Goal: Transaction & Acquisition: Purchase product/service

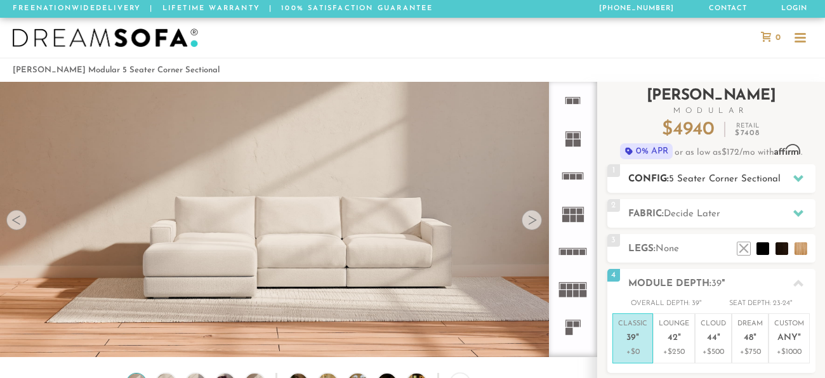
click at [743, 177] on span "5 Seater Corner Sectional" at bounding box center [725, 180] width 112 height 10
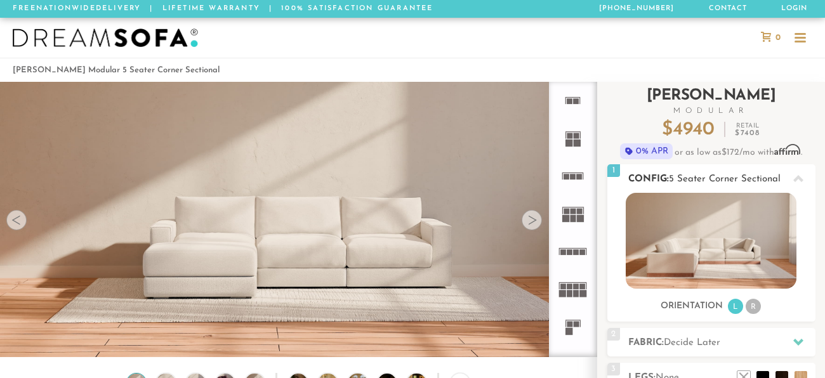
click at [748, 303] on li "R" at bounding box center [753, 306] width 15 height 15
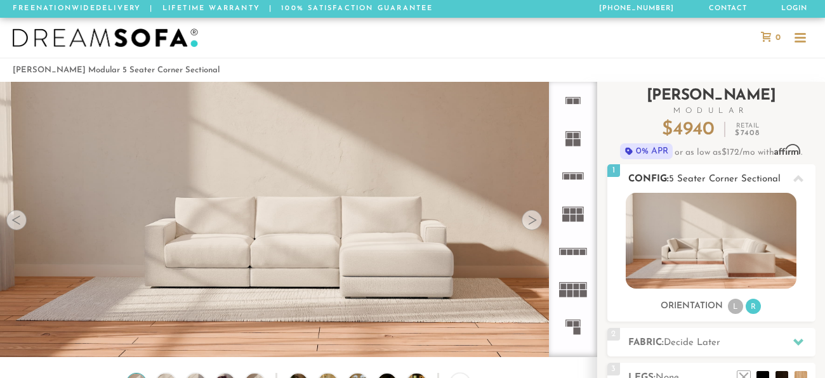
click at [734, 305] on li "L" at bounding box center [735, 306] width 15 height 15
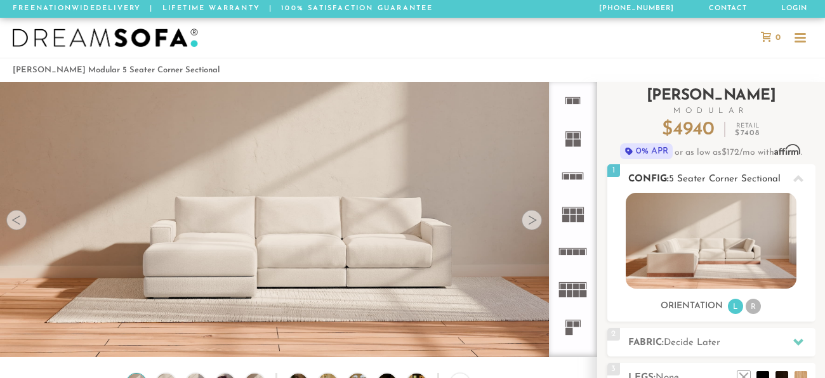
click at [751, 307] on li "R" at bounding box center [753, 306] width 15 height 15
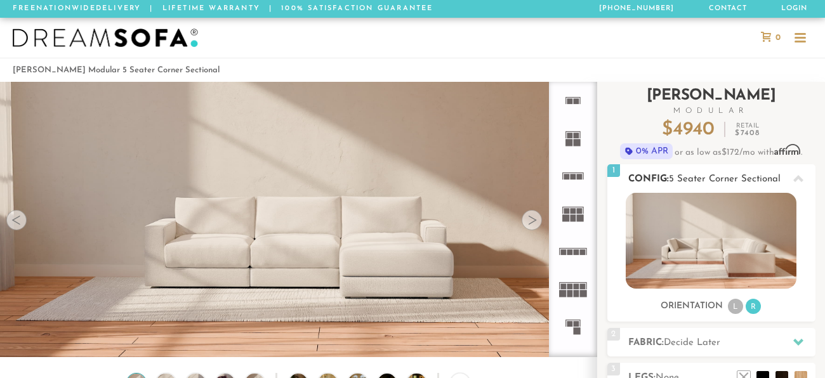
click at [734, 306] on li "L" at bounding box center [735, 306] width 15 height 15
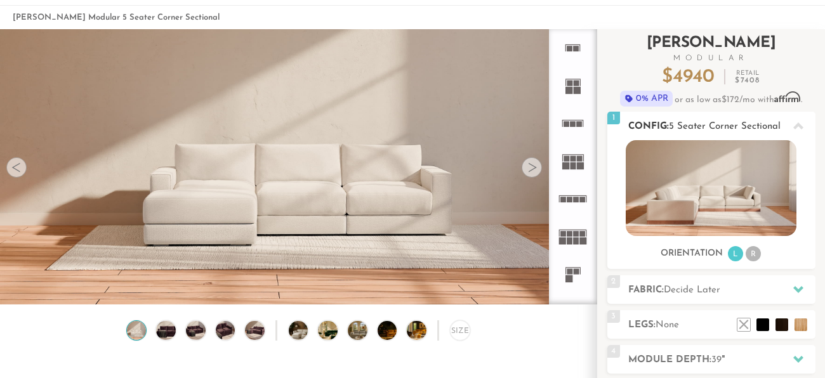
scroll to position [53, 0]
click at [734, 306] on div "Introducing Landon Modular $ 4940 Retail $ 7408 $ 4940 Retail $ 7408 0% APR or …" at bounding box center [711, 278] width 208 height 499
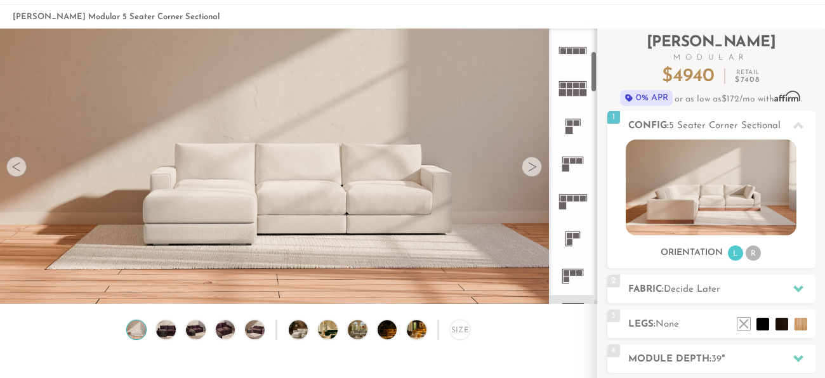
scroll to position [149, 0]
click at [572, 201] on icon at bounding box center [572, 200] width 37 height 37
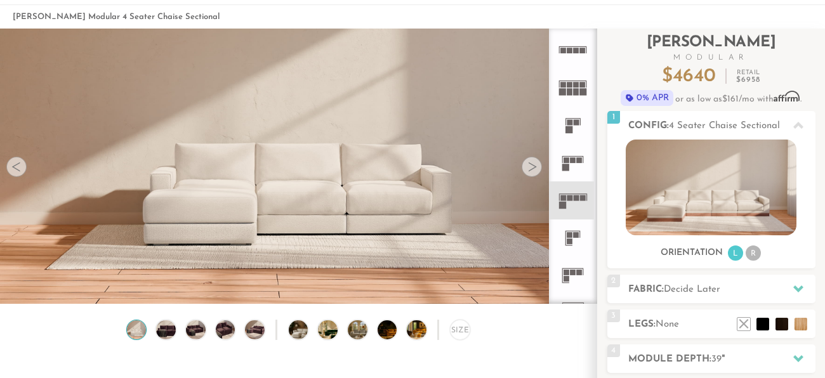
click at [569, 274] on rect at bounding box center [567, 273] width 6 height 6
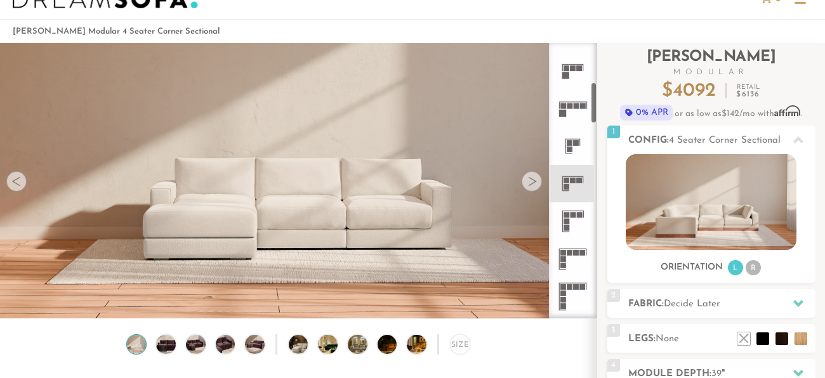
scroll to position [256, 0]
click at [571, 208] on icon at bounding box center [572, 220] width 37 height 37
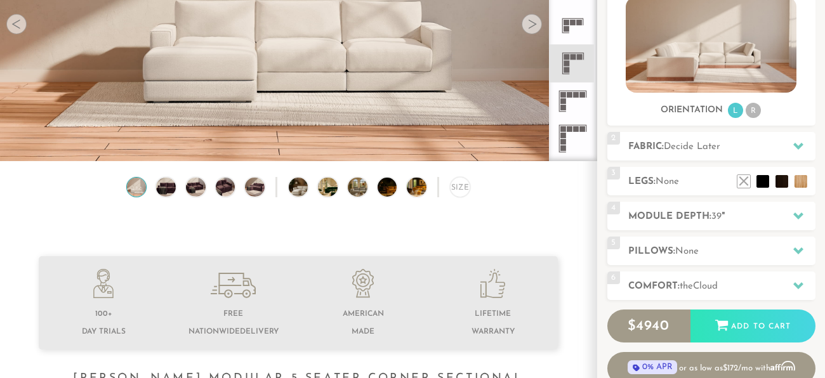
scroll to position [194, 0]
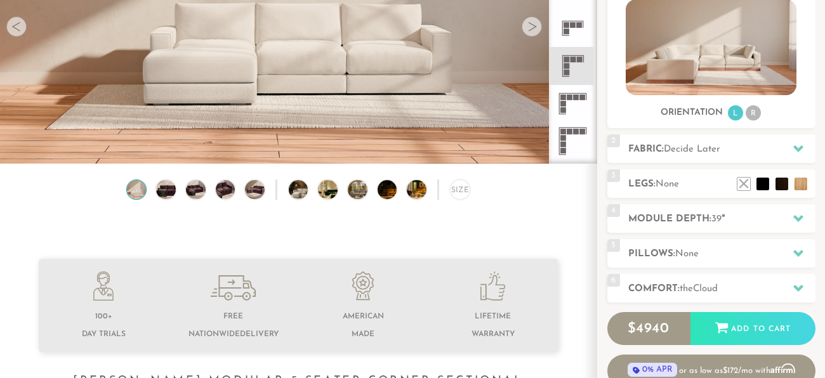
click at [676, 284] on h2 "Comfort: the Cloud" at bounding box center [721, 289] width 187 height 15
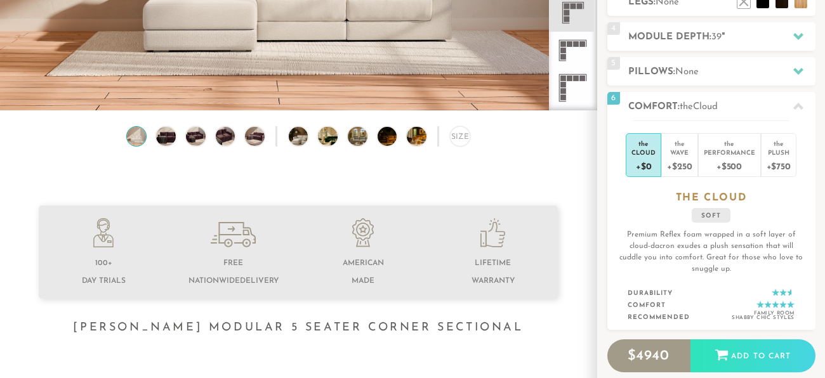
scroll to position [248, 0]
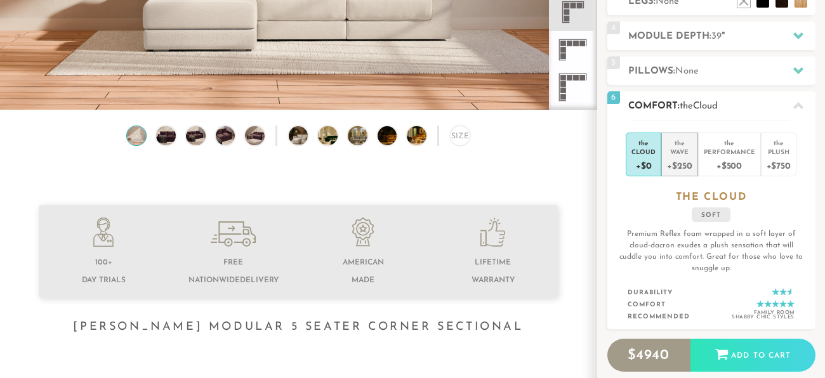
click at [682, 154] on div "Wave" at bounding box center [679, 151] width 25 height 9
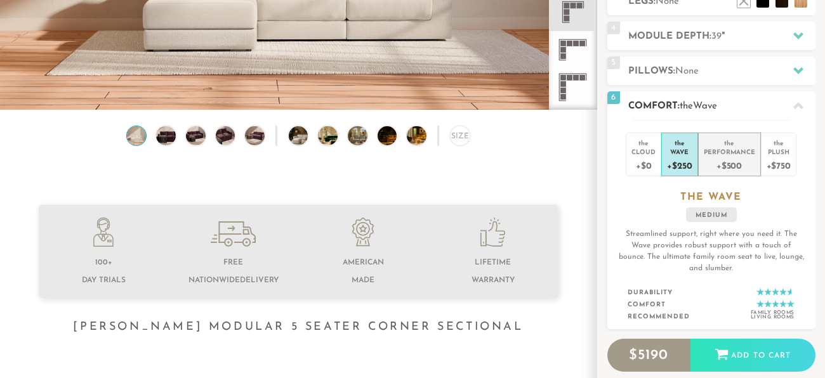
click at [725, 158] on div "+$500" at bounding box center [729, 165] width 51 height 18
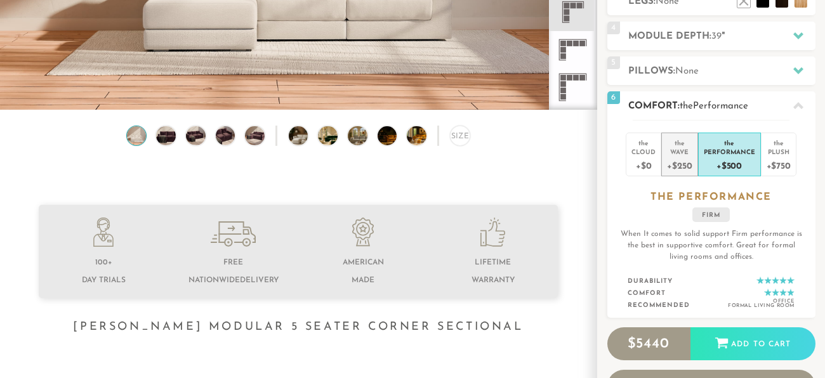
click at [685, 152] on div "Wave" at bounding box center [679, 151] width 25 height 9
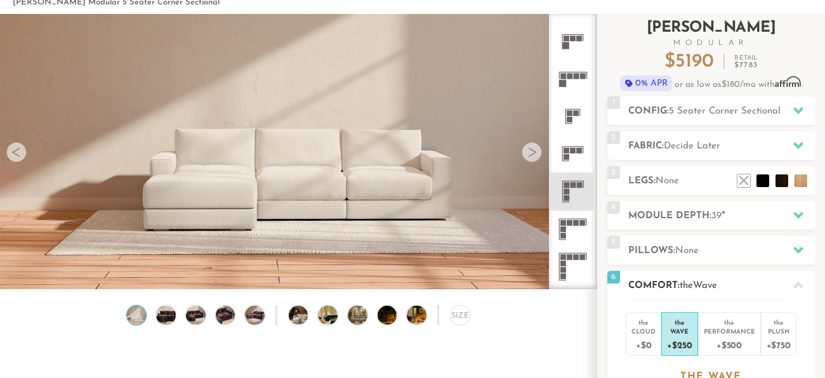
scroll to position [56, 0]
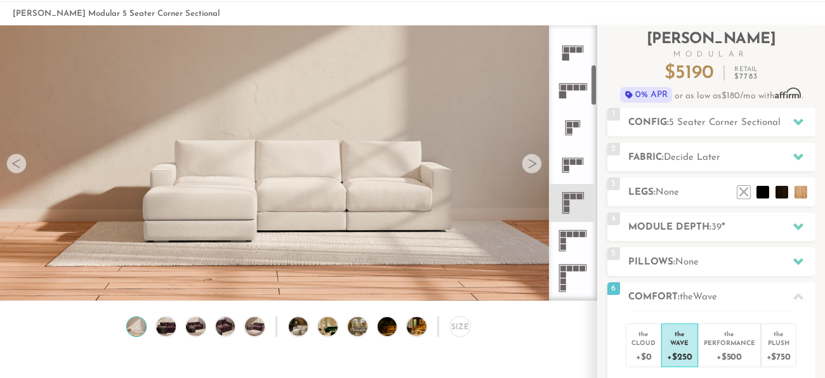
click at [571, 236] on icon at bounding box center [572, 240] width 37 height 37
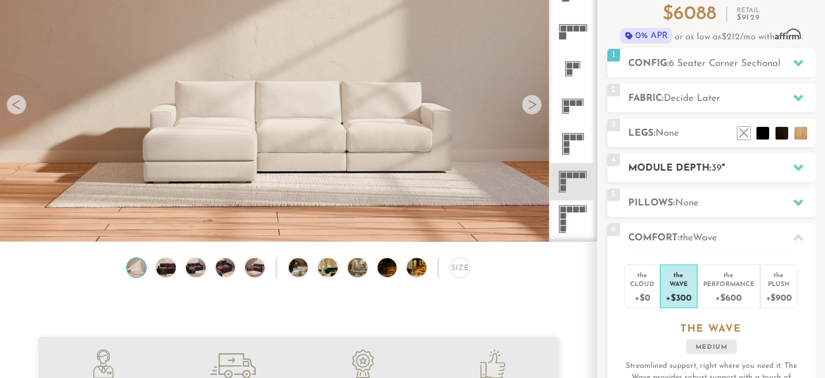
scroll to position [115, 0]
click at [730, 163] on h2 "Module Depth: 39 "" at bounding box center [721, 169] width 187 height 15
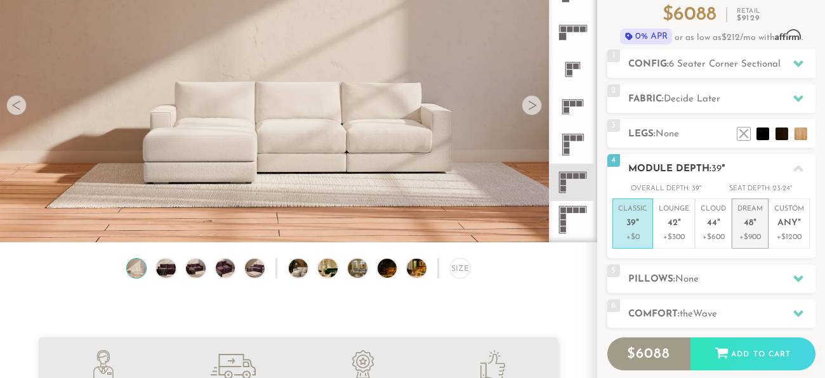
click at [741, 209] on p "Dream 48 "" at bounding box center [749, 217] width 25 height 27
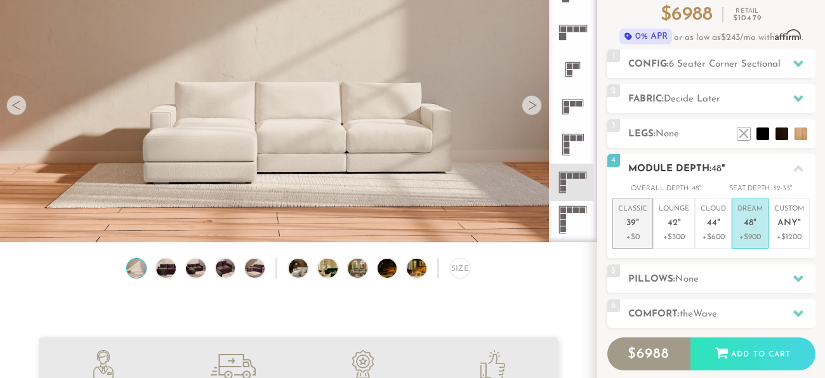
click at [640, 223] on p "Classic 39 "" at bounding box center [632, 217] width 29 height 27
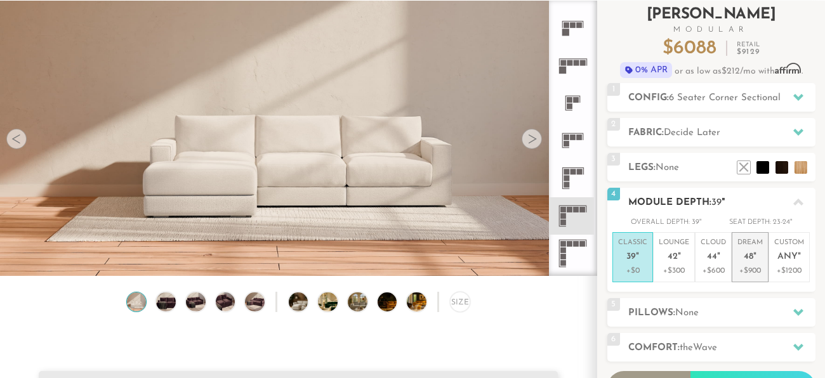
scroll to position [81, 0]
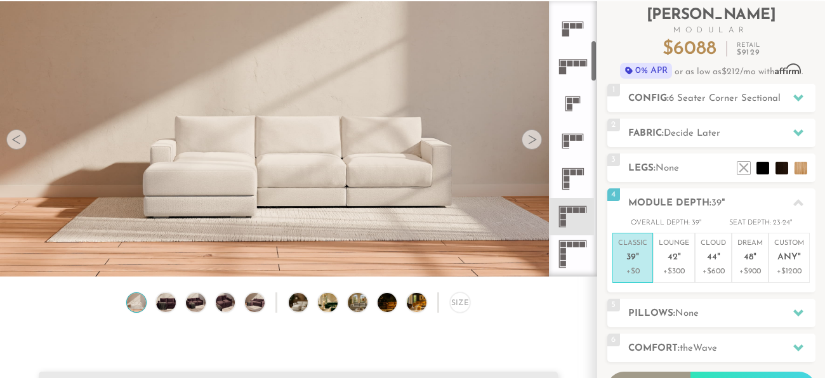
click at [572, 208] on rect at bounding box center [570, 211] width 6 height 6
click at [574, 248] on icon at bounding box center [572, 253] width 37 height 37
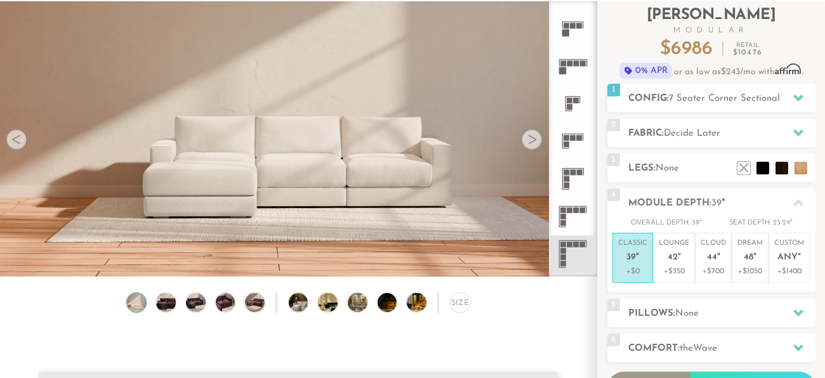
click at [574, 219] on icon at bounding box center [572, 216] width 37 height 37
click at [524, 146] on div at bounding box center [532, 139] width 20 height 20
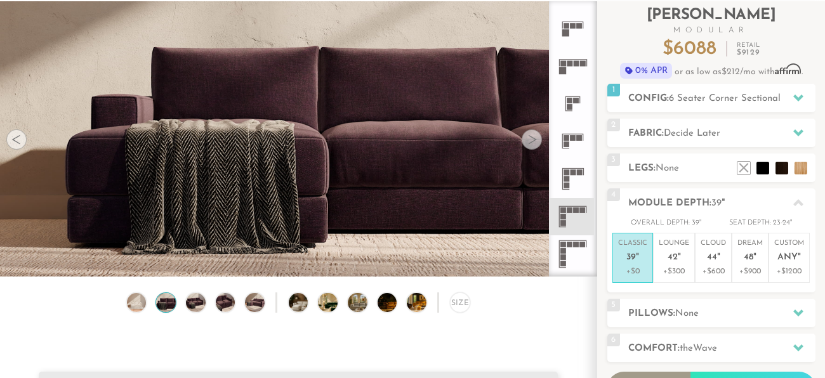
click at [524, 146] on div at bounding box center [532, 139] width 20 height 20
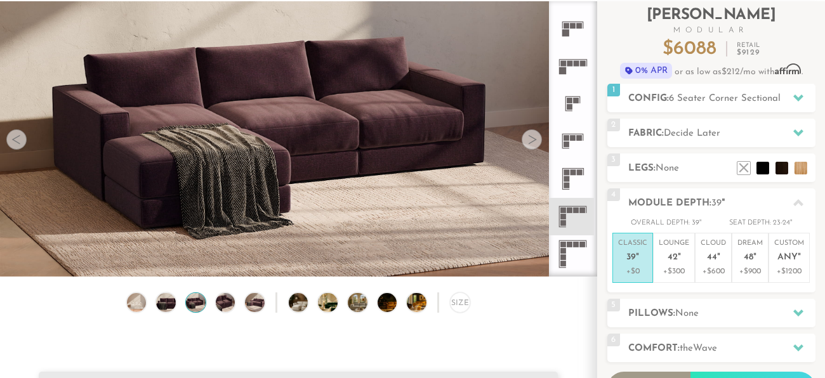
click at [524, 146] on div at bounding box center [532, 139] width 20 height 20
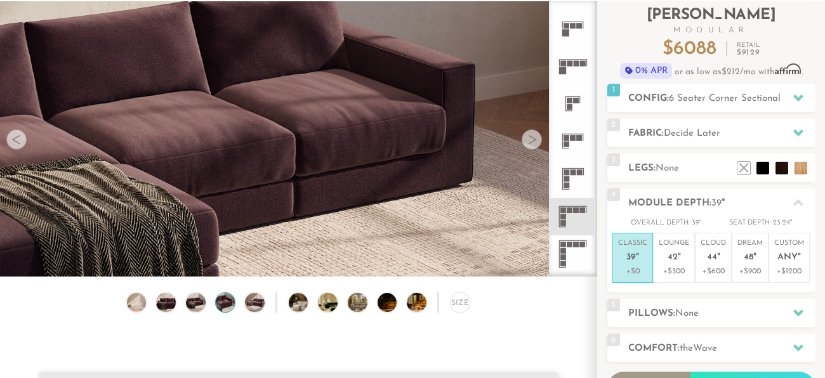
click at [524, 146] on div at bounding box center [532, 139] width 20 height 20
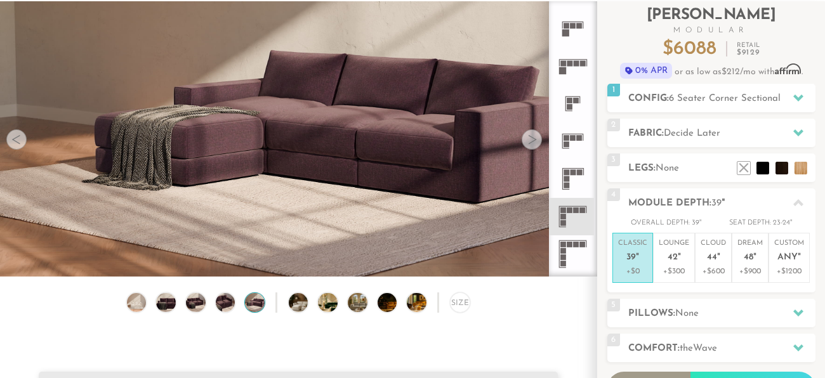
click at [524, 146] on div at bounding box center [532, 139] width 20 height 20
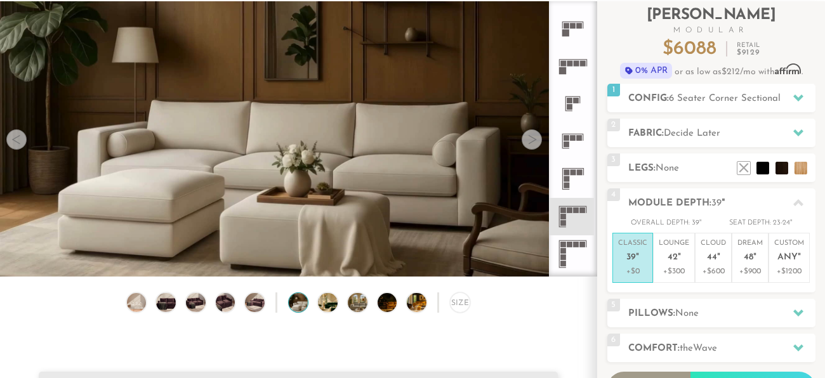
click at [524, 146] on div at bounding box center [532, 139] width 20 height 20
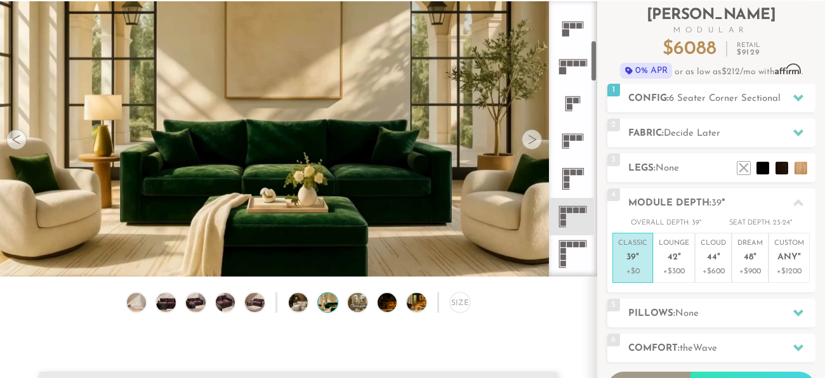
click at [569, 179] on rect at bounding box center [567, 179] width 6 height 6
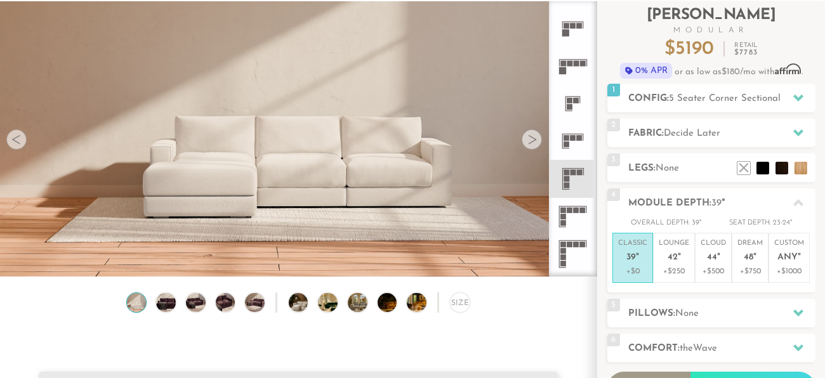
click at [572, 216] on icon at bounding box center [572, 216] width 37 height 37
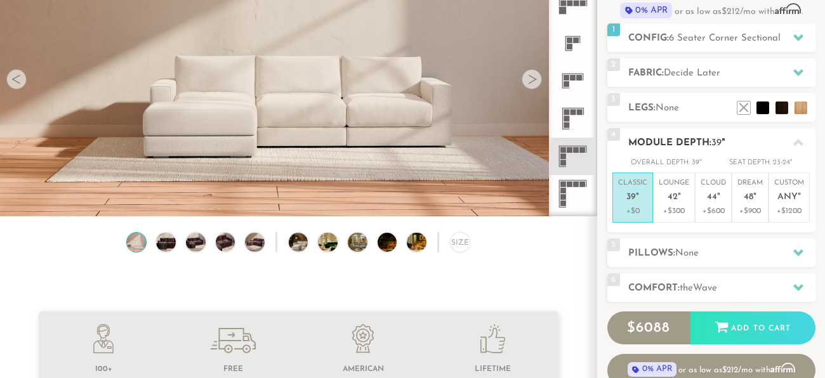
scroll to position [140, 0]
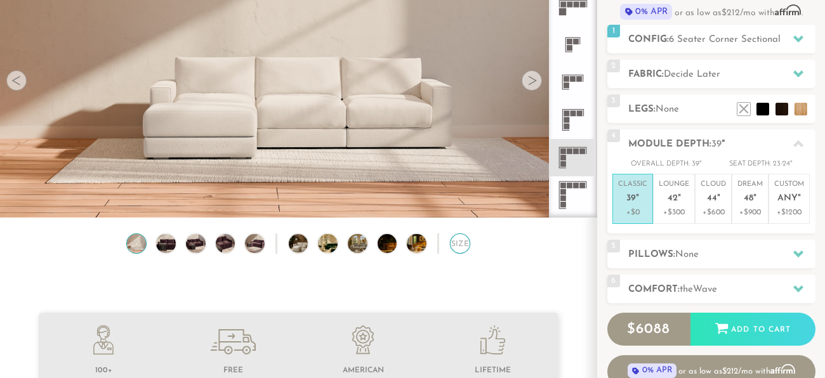
click at [459, 248] on div "Size" at bounding box center [460, 244] width 21 height 21
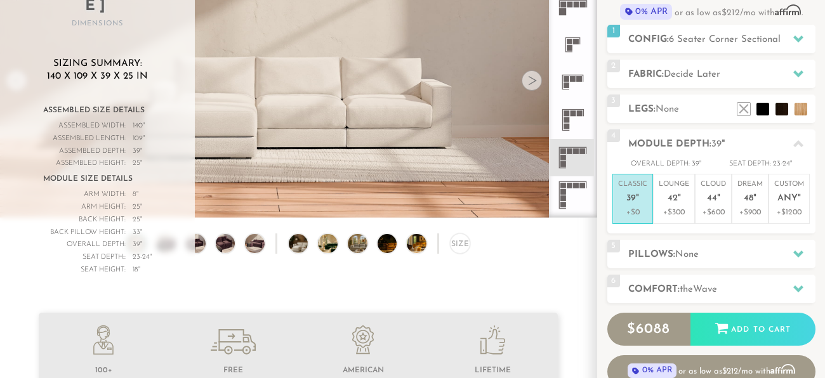
click at [577, 123] on icon at bounding box center [572, 119] width 37 height 37
click at [574, 237] on div "Size" at bounding box center [298, 247] width 597 height 27
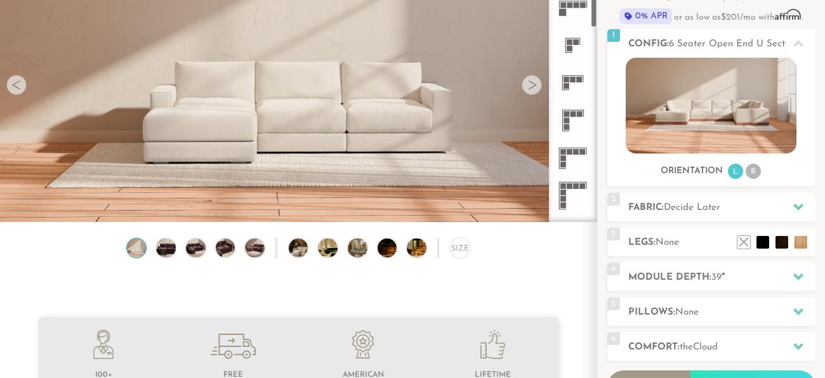
scroll to position [13663, 825]
click at [564, 149] on rect at bounding box center [563, 152] width 6 height 6
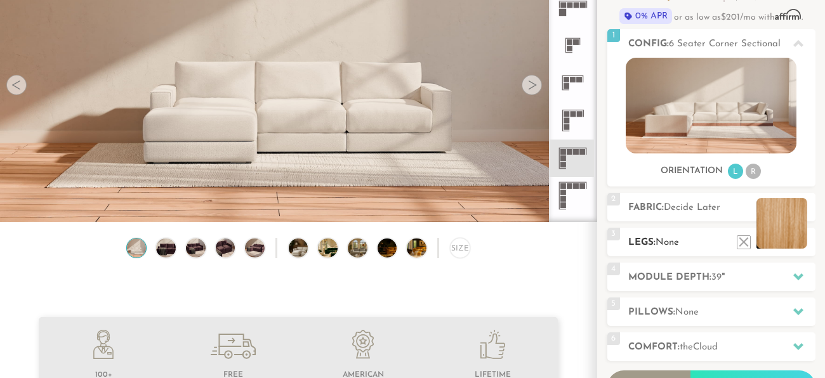
click at [798, 240] on li at bounding box center [782, 223] width 51 height 51
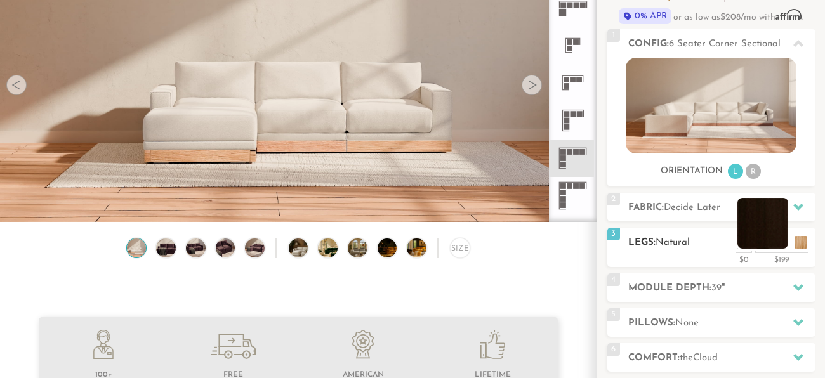
click at [779, 243] on li at bounding box center [762, 223] width 51 height 51
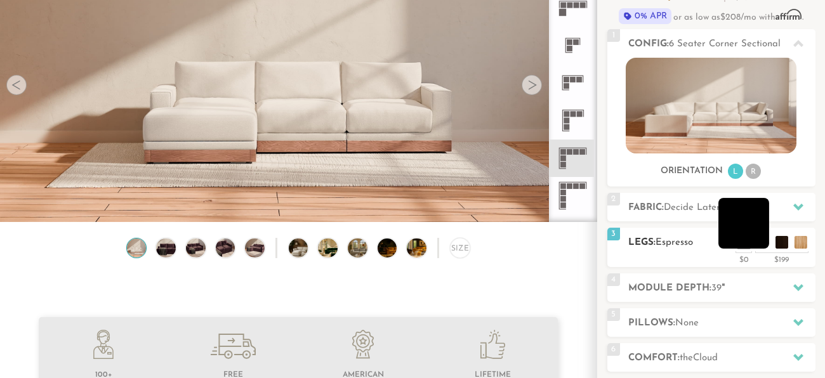
click at [759, 239] on li at bounding box center [743, 223] width 51 height 51
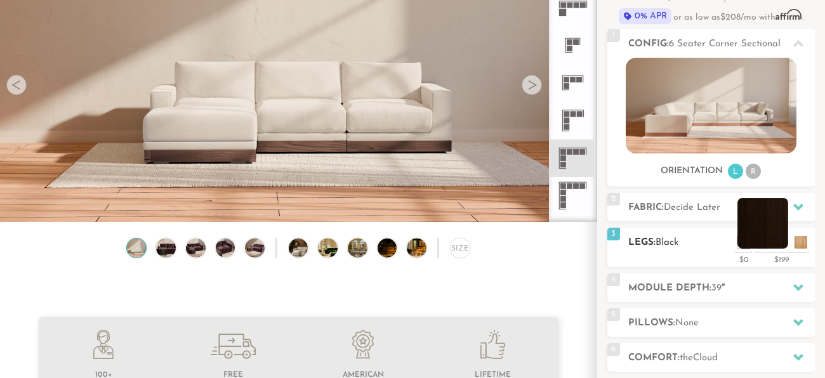
click at [780, 246] on li at bounding box center [762, 223] width 51 height 51
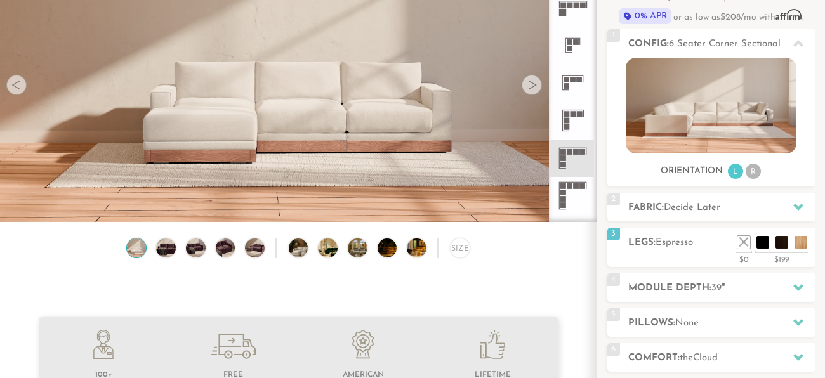
click at [538, 77] on div at bounding box center [532, 85] width 20 height 20
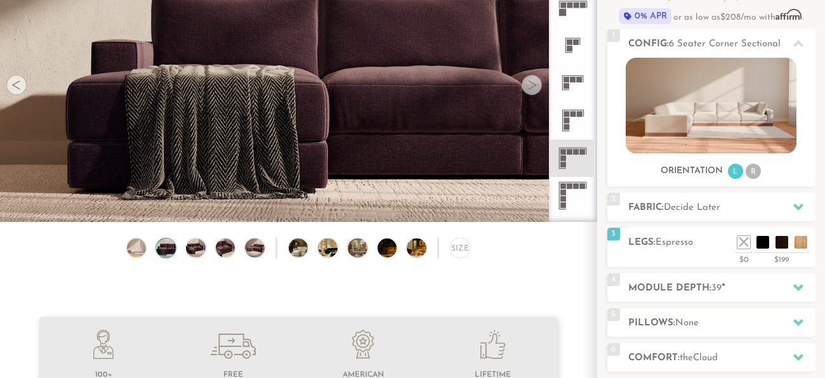
click at [528, 82] on div at bounding box center [532, 85] width 20 height 20
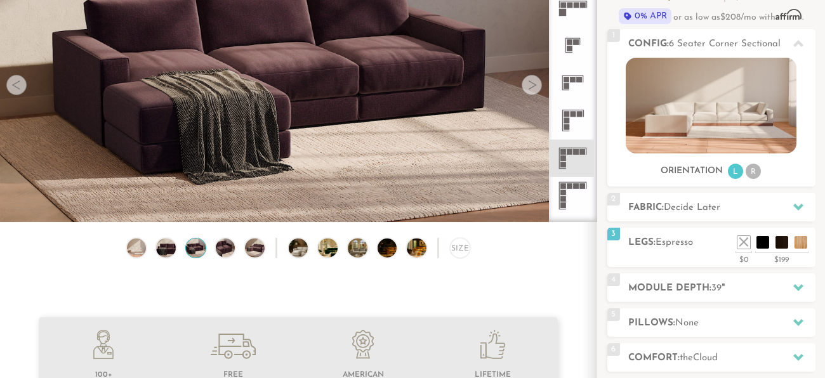
click at [528, 82] on div at bounding box center [532, 85] width 20 height 20
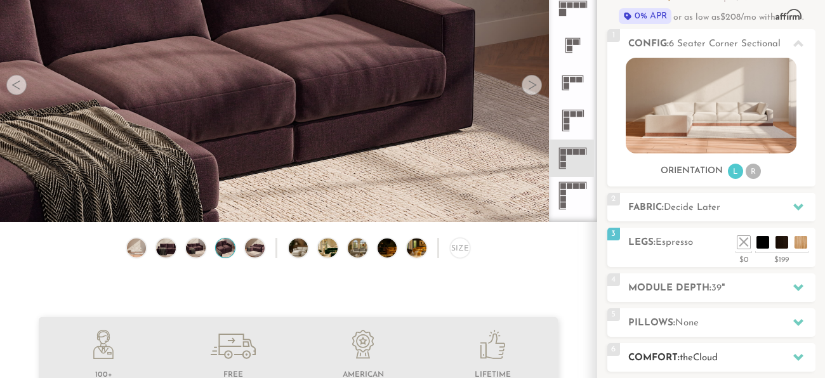
click at [680, 347] on div "6 Comfort: the Cloud soft" at bounding box center [711, 357] width 208 height 29
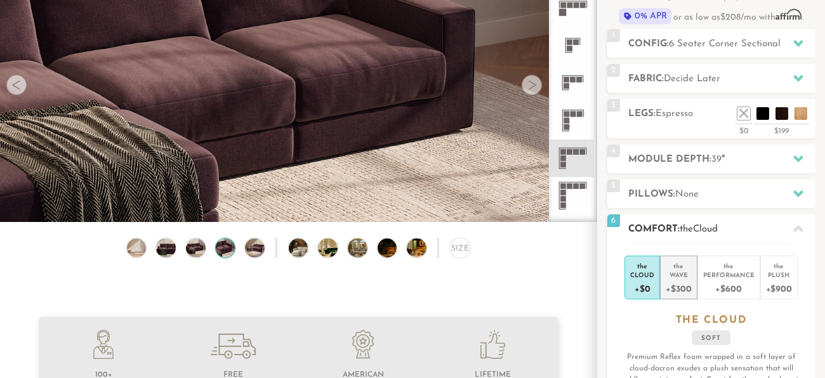
click at [676, 288] on div "+$300" at bounding box center [678, 288] width 25 height 18
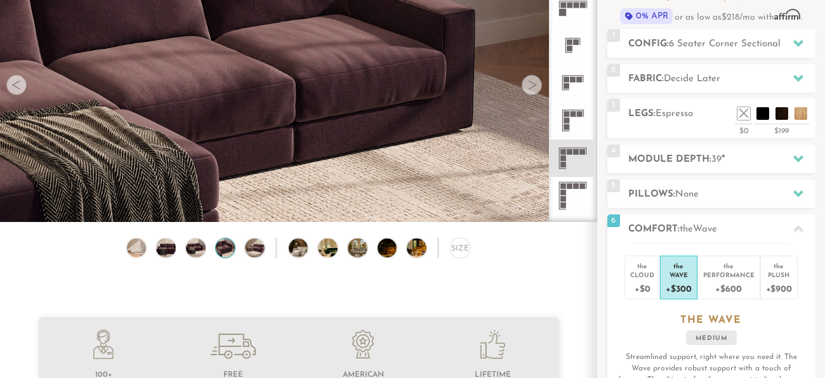
click at [584, 262] on div "Size" at bounding box center [298, 251] width 597 height 27
click at [718, 162] on span "39" at bounding box center [716, 160] width 10 height 10
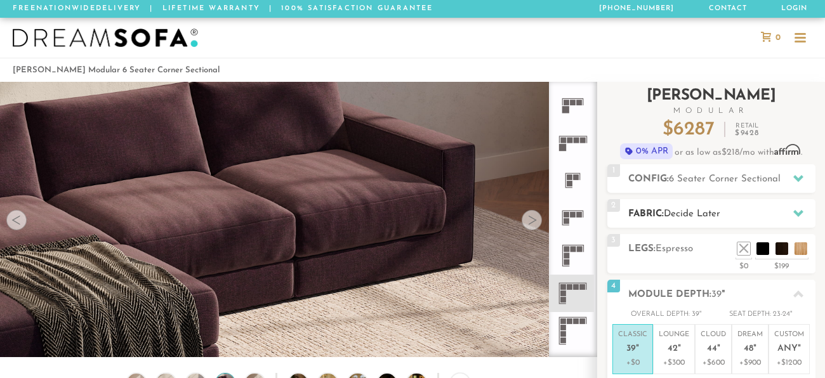
click at [800, 214] on icon at bounding box center [798, 213] width 10 height 7
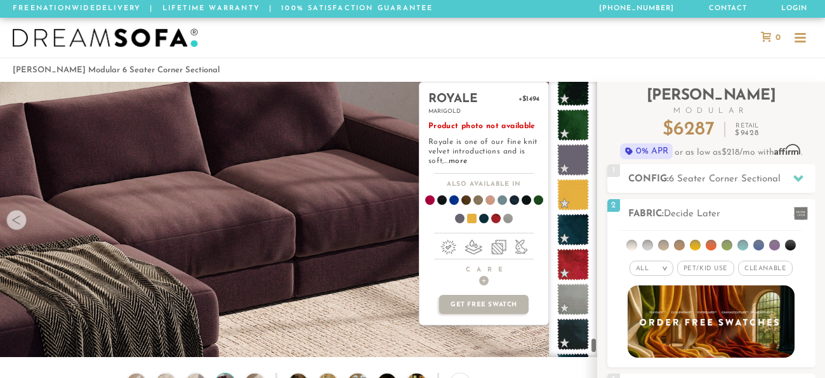
scroll to position [7377, 0]
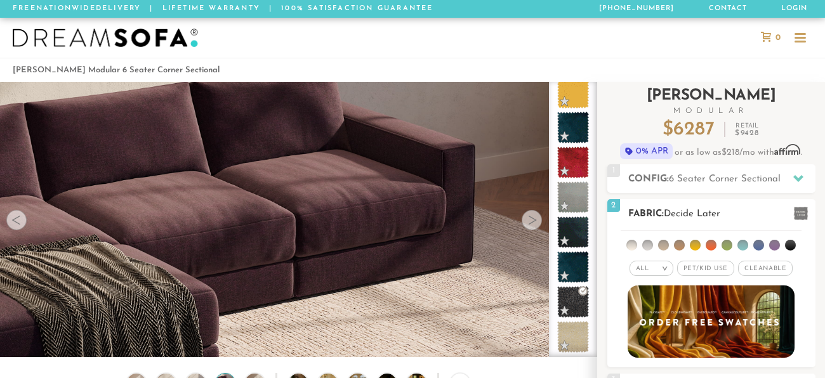
click at [765, 213] on h2 "Fabric: Decide Later" at bounding box center [721, 214] width 187 height 15
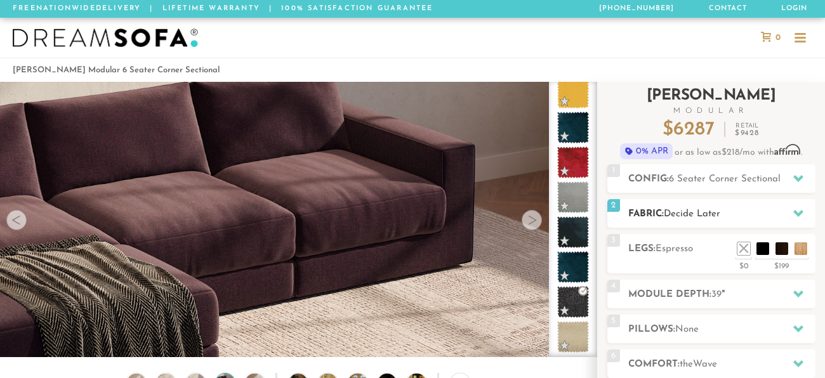
click at [765, 213] on h2 "Fabric: Decide Later" at bounding box center [721, 214] width 187 height 15
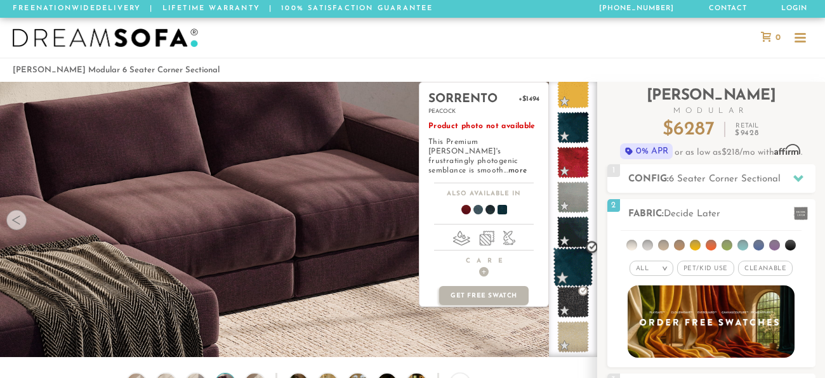
click at [575, 261] on span at bounding box center [573, 268] width 40 height 40
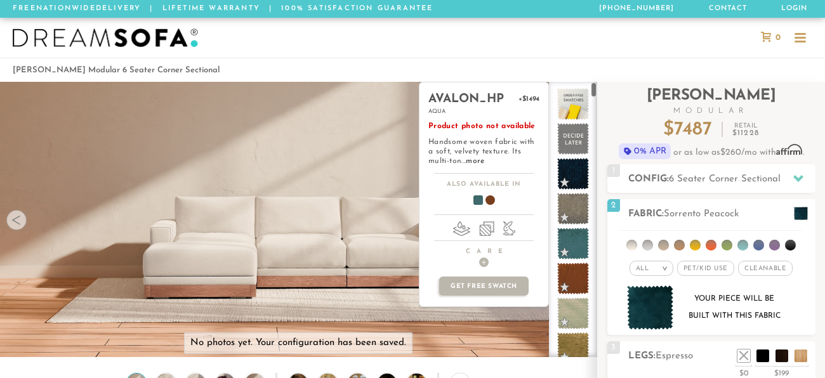
scroll to position [0, 0]
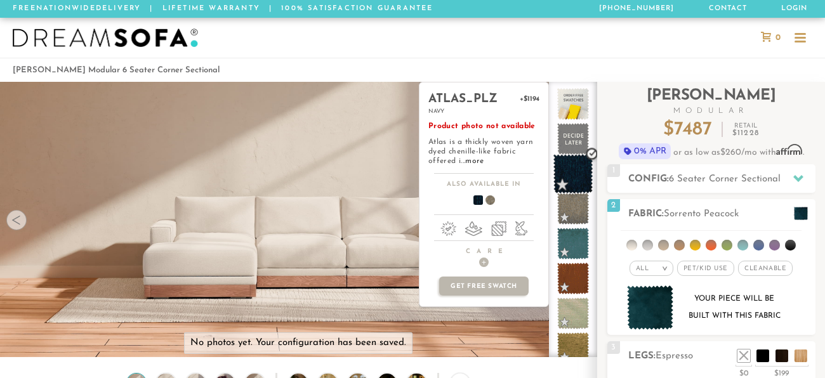
click at [570, 180] on span at bounding box center [573, 174] width 40 height 40
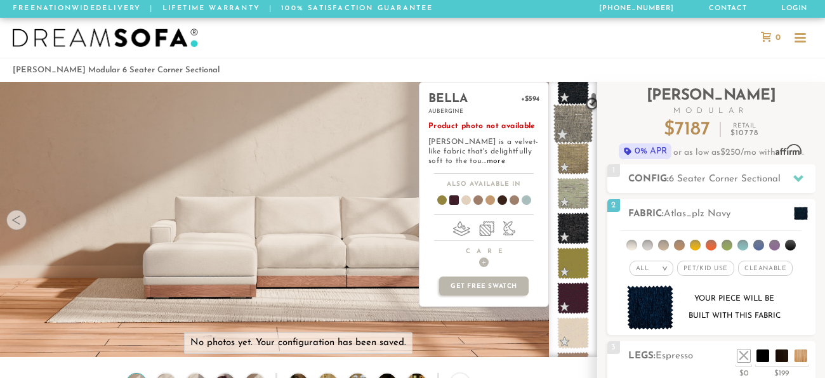
scroll to position [295, 0]
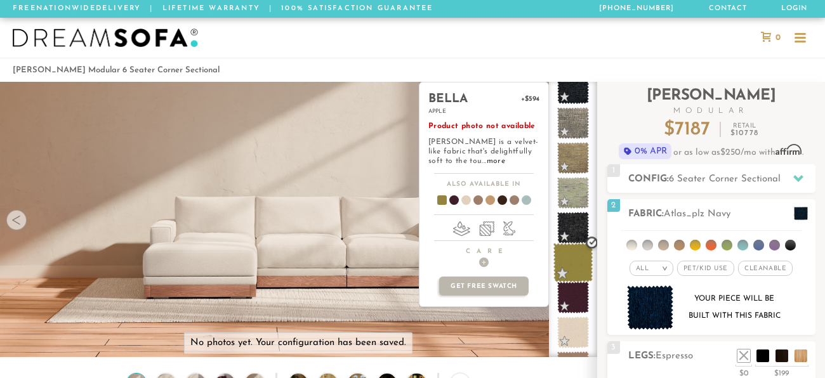
click at [573, 279] on span at bounding box center [573, 263] width 40 height 40
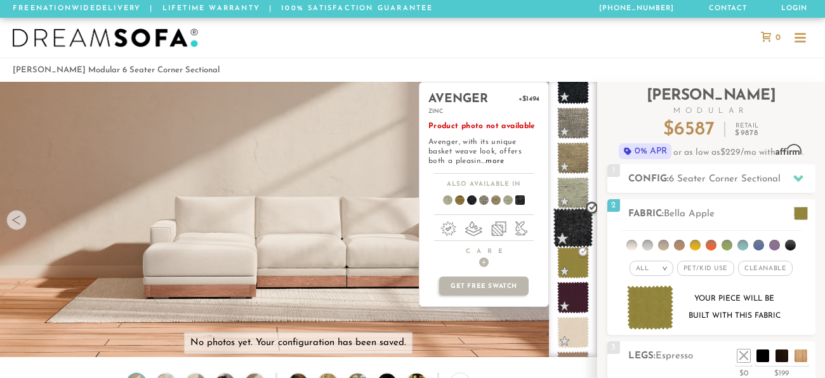
click at [571, 232] on span at bounding box center [573, 228] width 40 height 40
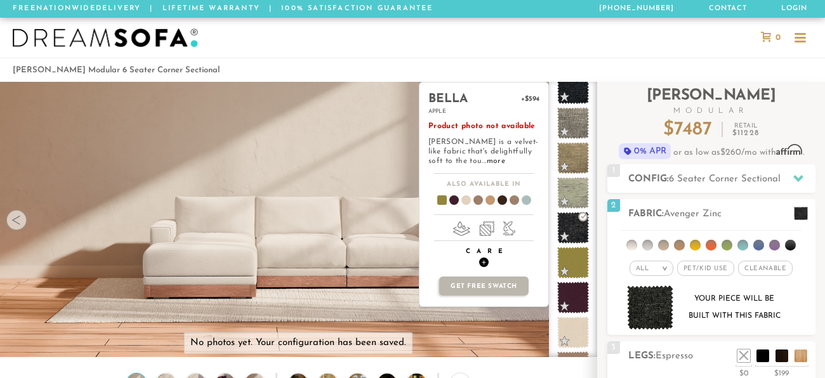
click at [483, 263] on span "+" at bounding box center [484, 263] width 10 height 10
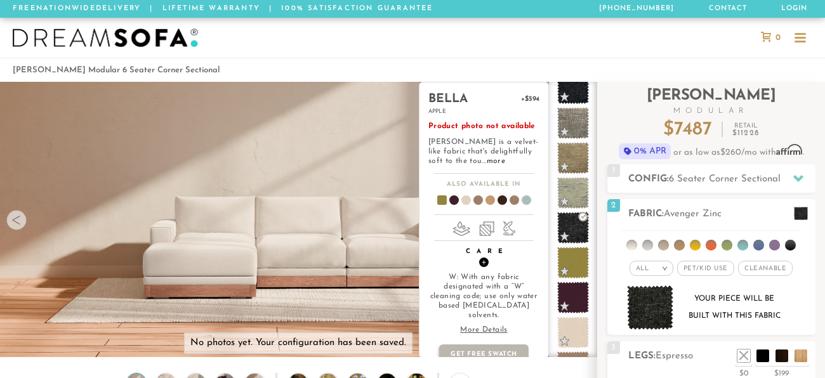
scroll to position [6, 0]
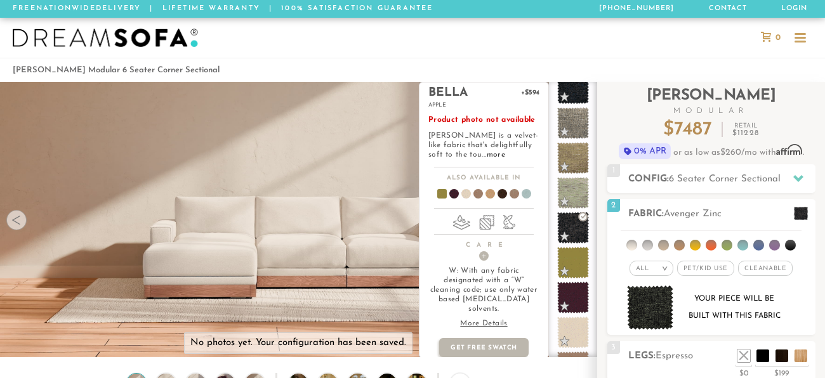
click at [491, 319] on p "More Details" at bounding box center [483, 324] width 111 height 10
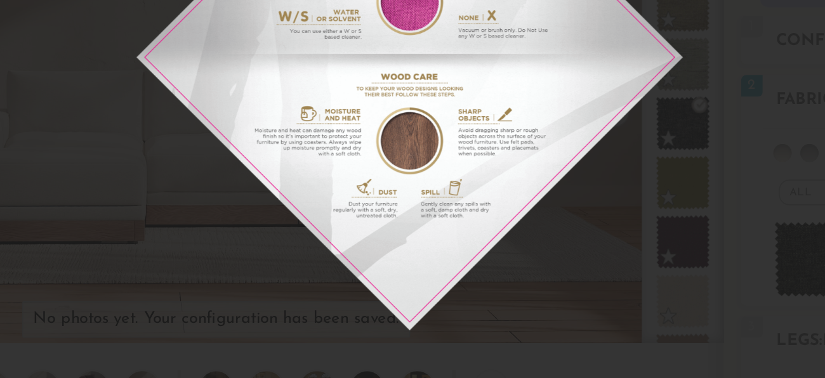
scroll to position [0, 0]
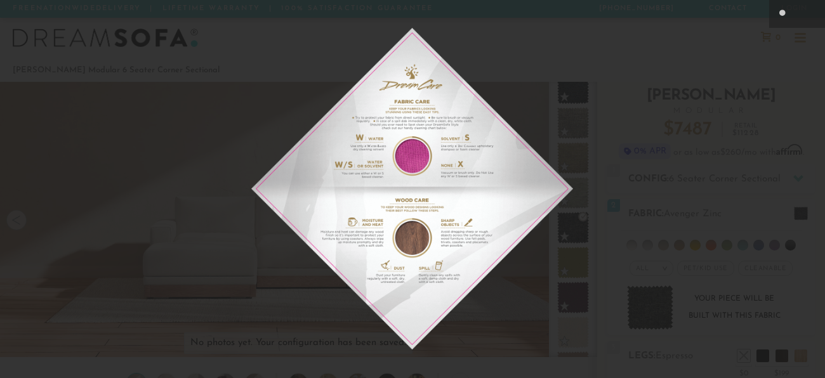
click at [604, 190] on div at bounding box center [412, 189] width 825 height 378
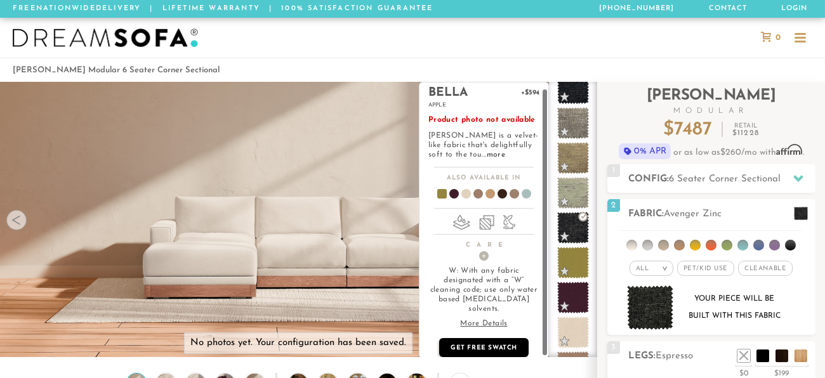
click at [505, 338] on p "Get Free Swatch" at bounding box center [483, 347] width 89 height 19
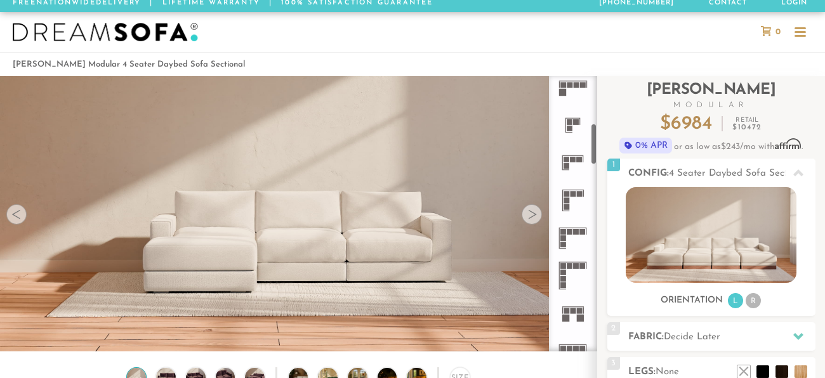
scroll to position [310, 0]
click at [567, 232] on rect at bounding box center [570, 231] width 6 height 6
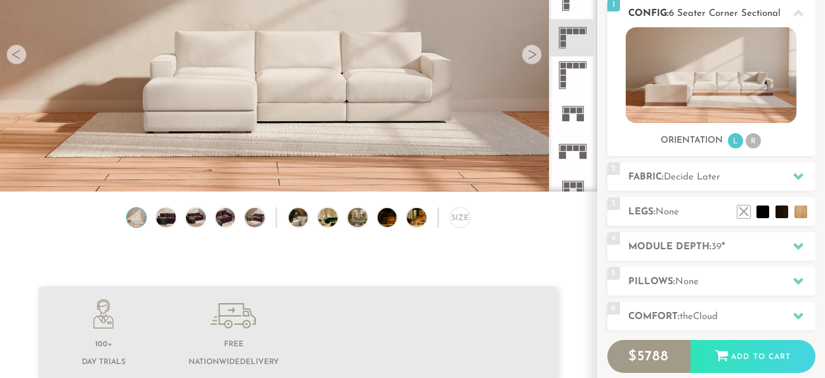
scroll to position [171, 0]
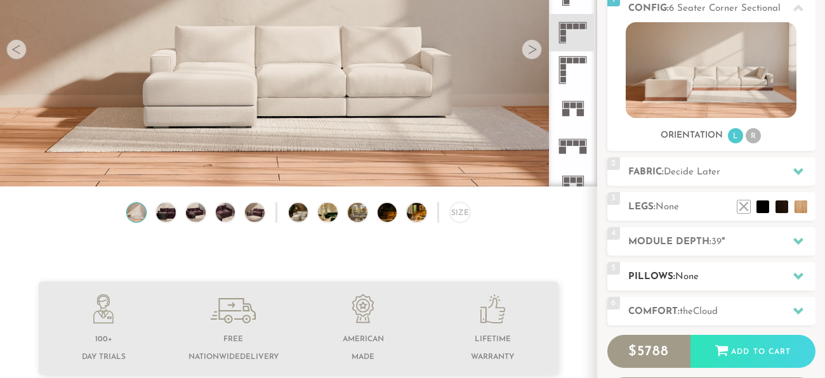
click at [669, 270] on h2 "Pillows: None" at bounding box center [721, 277] width 187 height 15
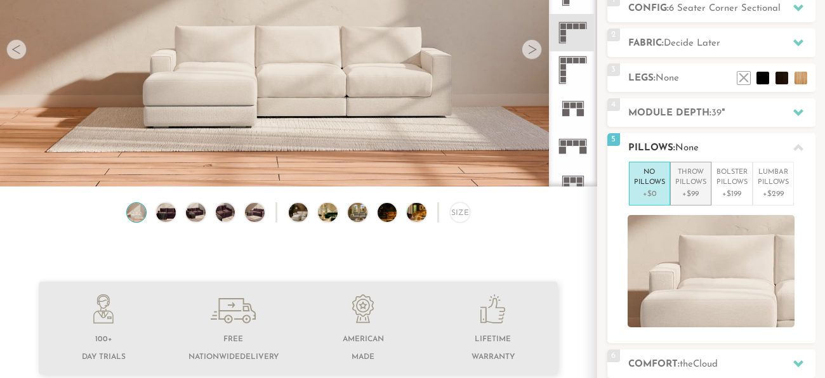
click at [695, 183] on p "Throw Pillows" at bounding box center [690, 178] width 31 height 21
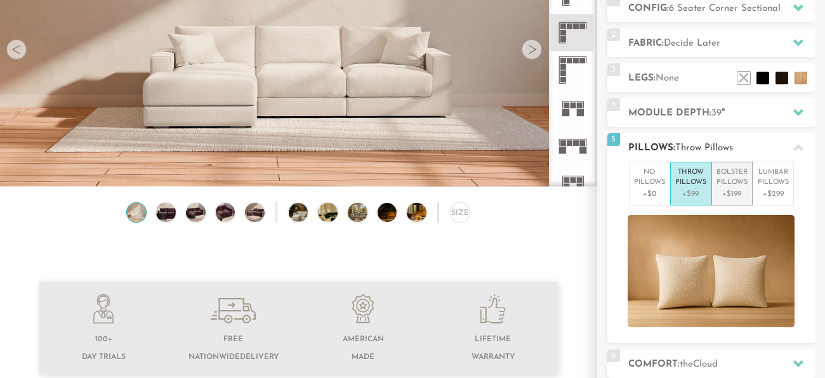
click at [732, 176] on p "Bolster Pillows" at bounding box center [732, 178] width 31 height 21
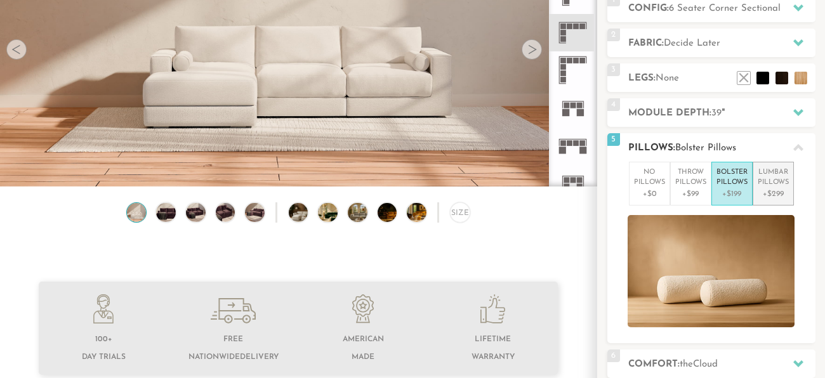
click at [765, 173] on p "Lumbar Pillows" at bounding box center [773, 178] width 31 height 21
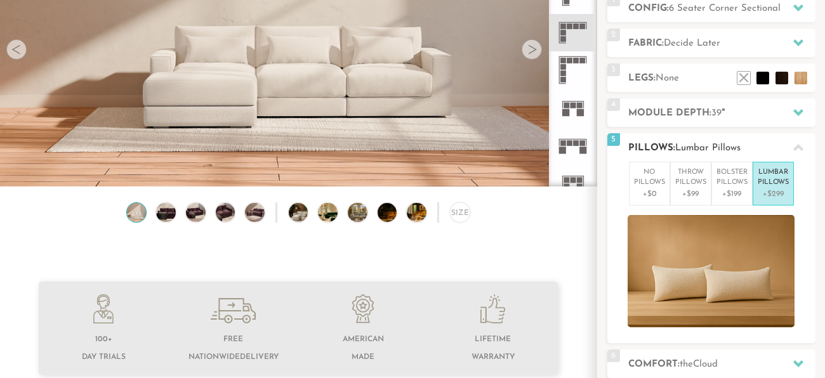
click at [791, 142] on div at bounding box center [798, 148] width 27 height 26
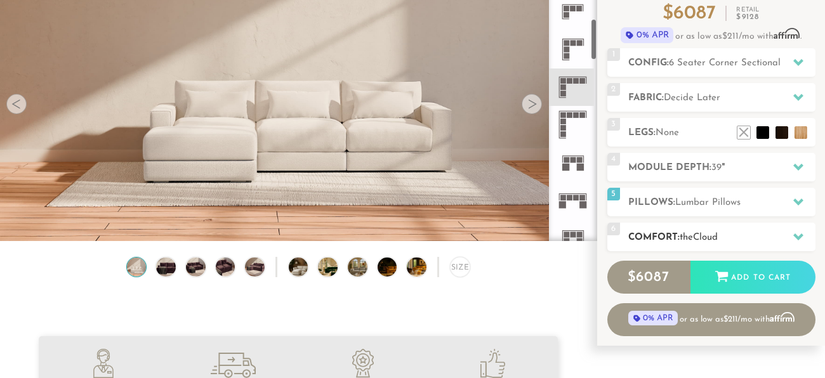
scroll to position [116, 0]
click at [631, 236] on h2 "Comfort: the Cloud" at bounding box center [721, 238] width 187 height 15
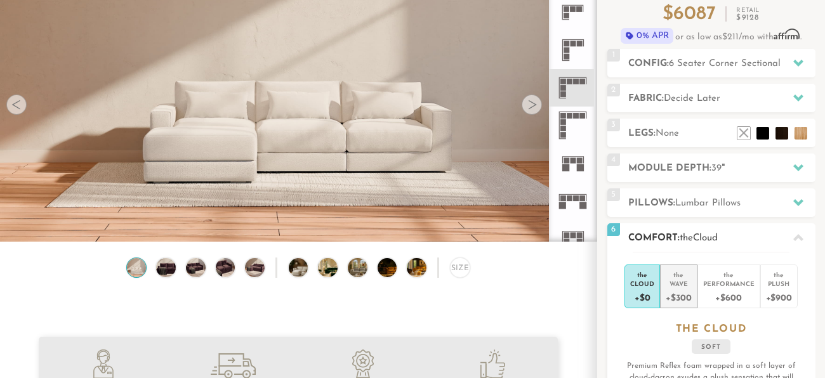
click at [686, 301] on div "+$300" at bounding box center [678, 297] width 25 height 18
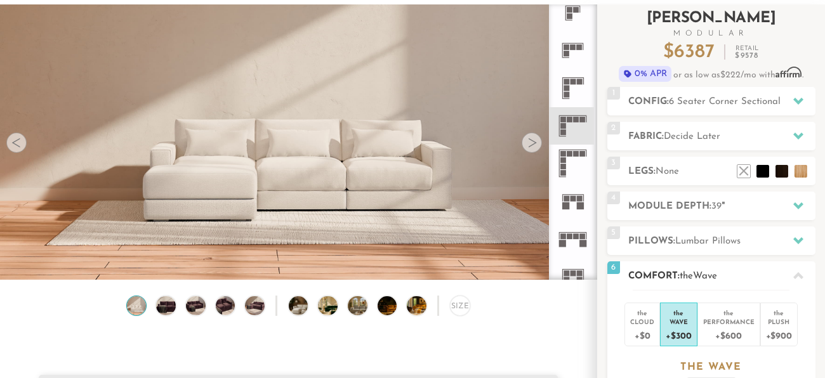
scroll to position [76, 0]
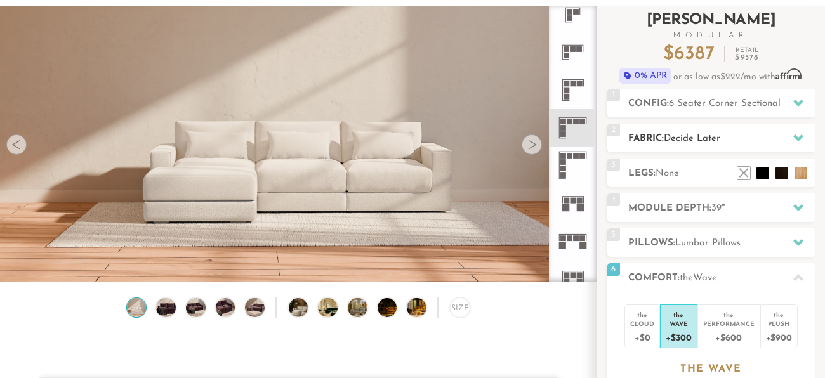
click at [681, 135] on span "Decide Later" at bounding box center [692, 139] width 56 height 10
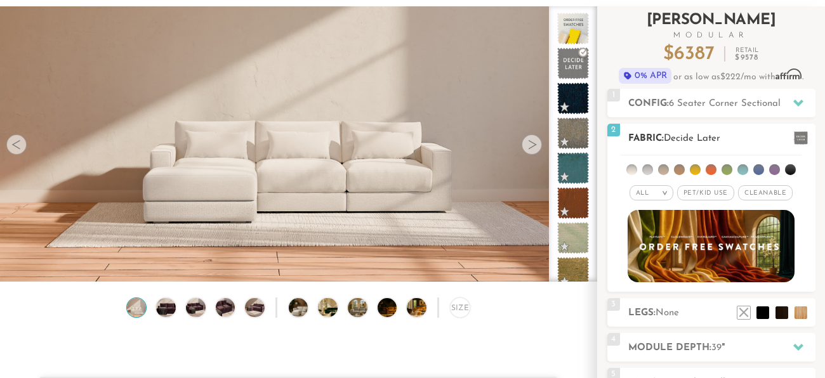
click at [633, 173] on li at bounding box center [631, 169] width 11 height 11
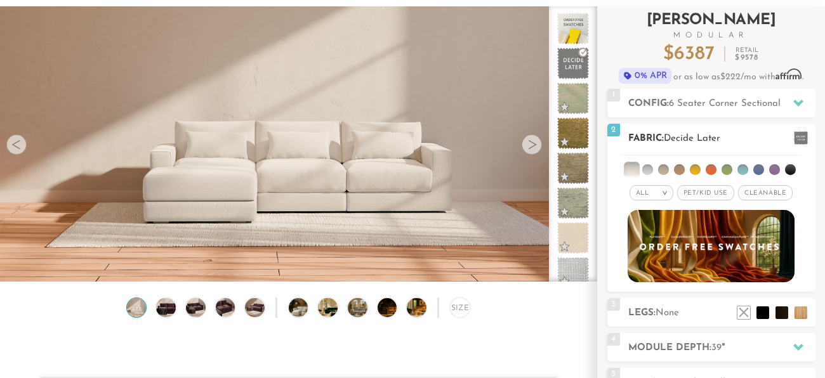
click at [649, 166] on li at bounding box center [647, 169] width 11 height 11
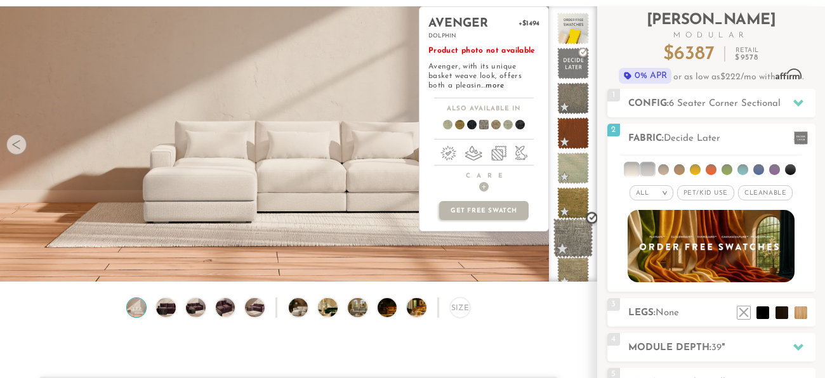
click at [576, 237] on span at bounding box center [573, 238] width 40 height 40
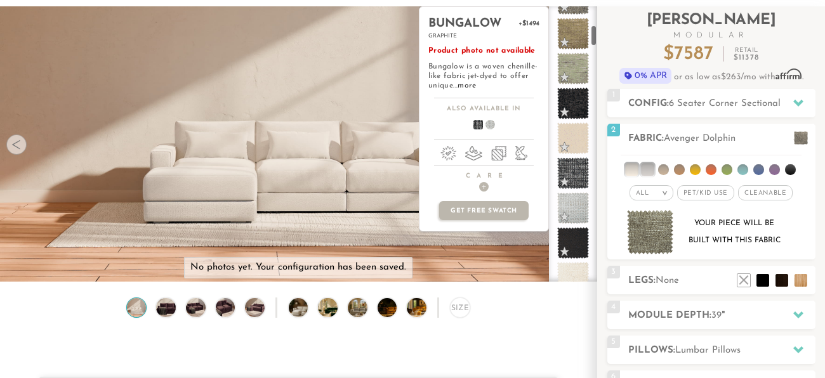
scroll to position [239, 0]
click at [574, 187] on span at bounding box center [573, 174] width 40 height 40
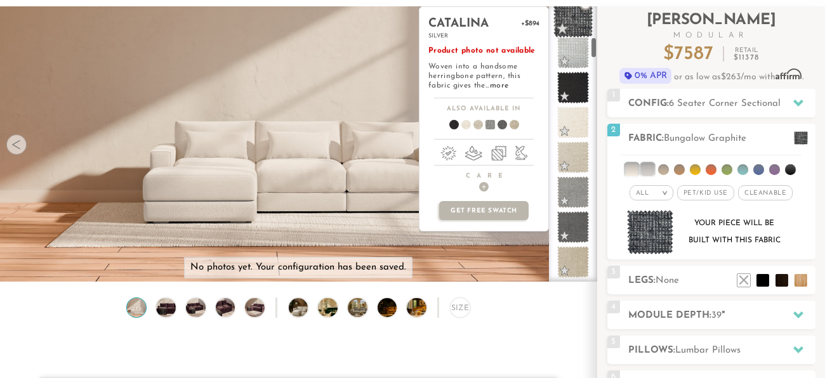
scroll to position [395, 0]
click at [574, 187] on span at bounding box center [573, 192] width 32 height 32
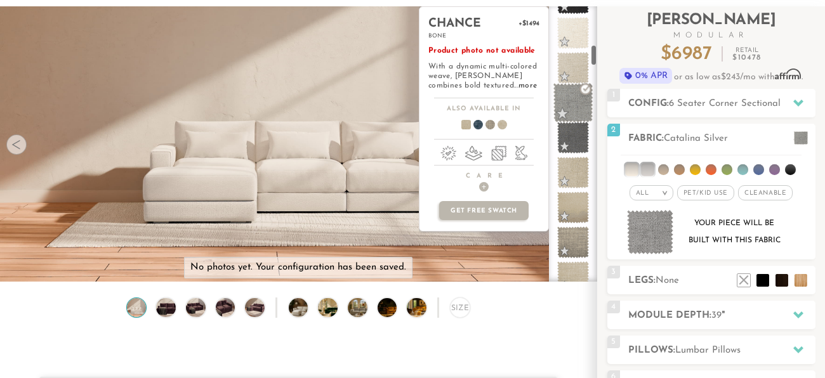
scroll to position [487, 0]
click at [573, 189] on span at bounding box center [573, 204] width 32 height 32
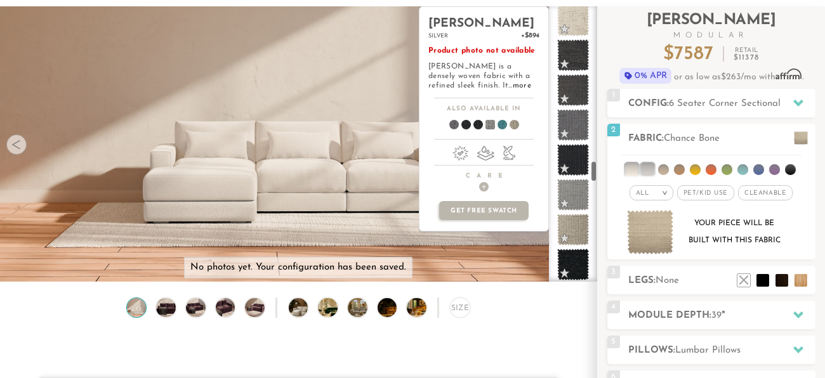
click at [574, 206] on span at bounding box center [573, 195] width 32 height 32
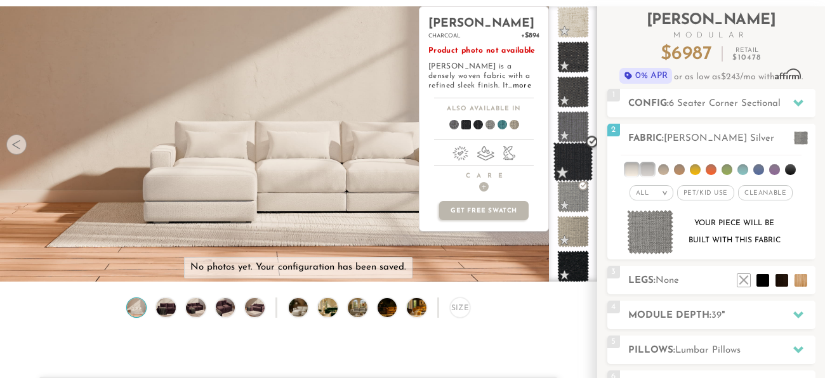
click at [568, 158] on span at bounding box center [573, 162] width 40 height 40
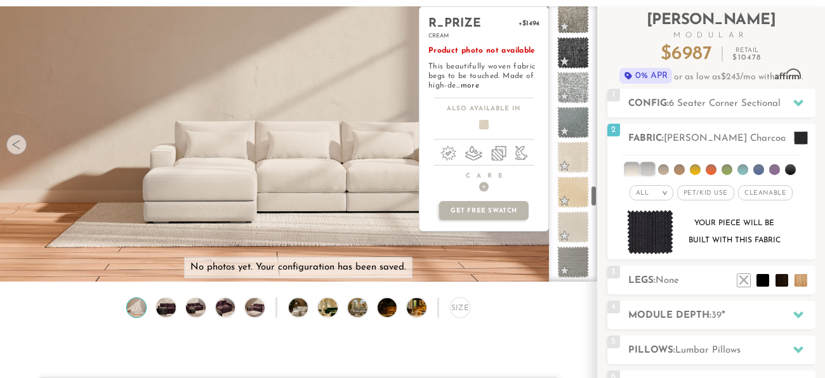
click at [568, 158] on span at bounding box center [573, 158] width 32 height 32
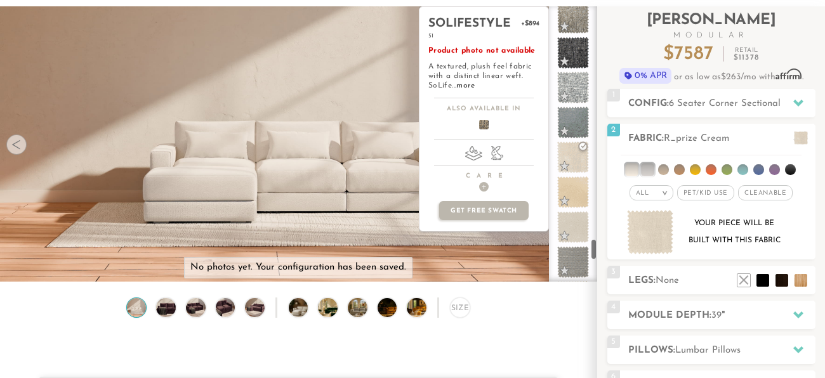
scroll to position [3224, 0]
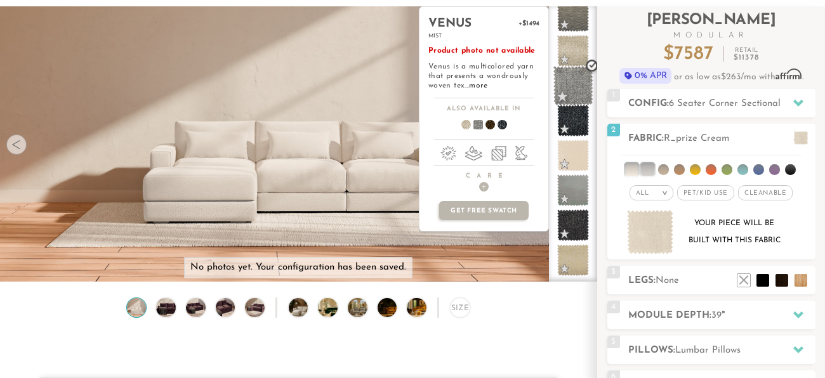
click at [577, 90] on span at bounding box center [573, 86] width 40 height 40
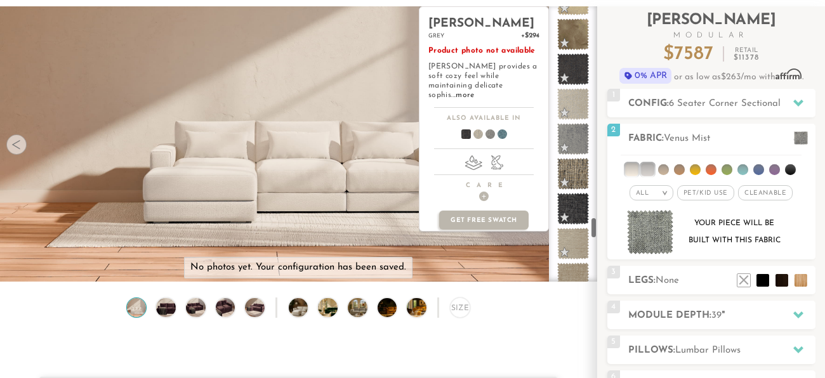
scroll to position [2681, 0]
click at [565, 69] on span at bounding box center [573, 70] width 32 height 32
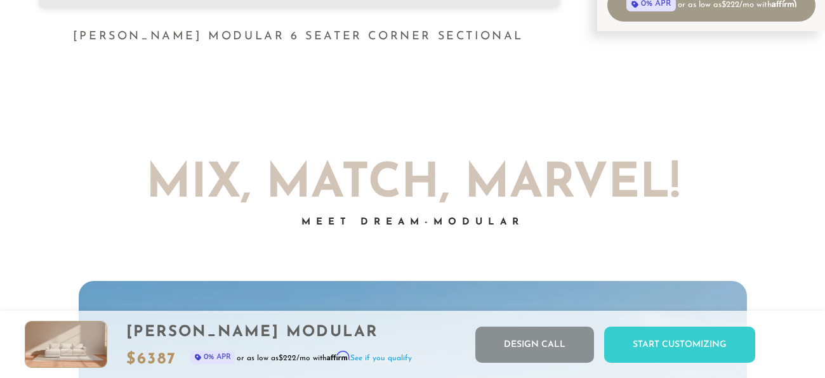
scroll to position [0, 0]
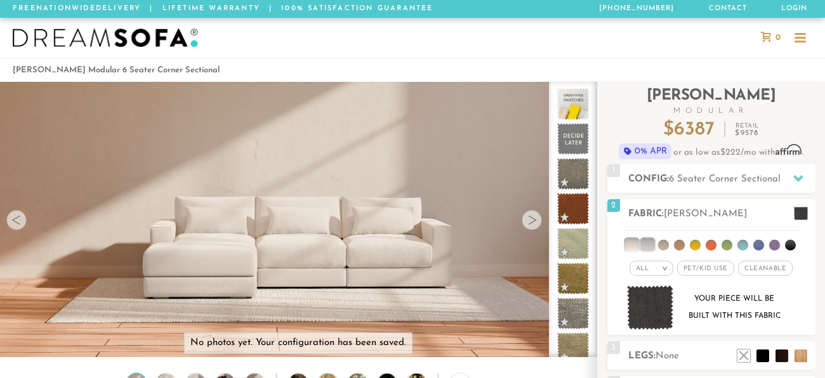
click at [802, 39] on div at bounding box center [800, 38] width 11 height 11
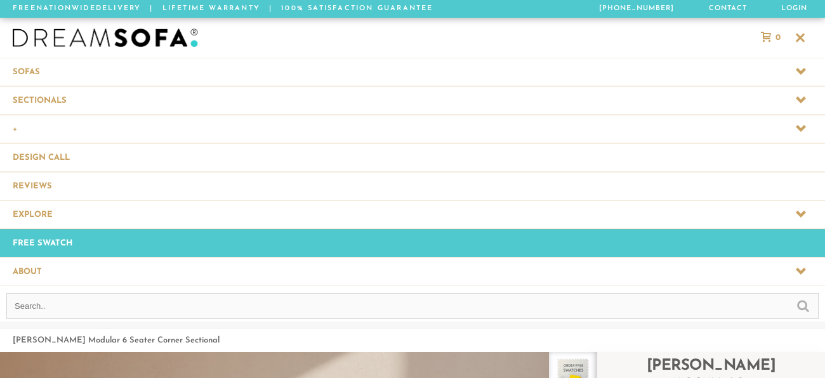
scroll to position [14020, 825]
click at [618, 101] on span at bounding box center [412, 100] width 825 height 28
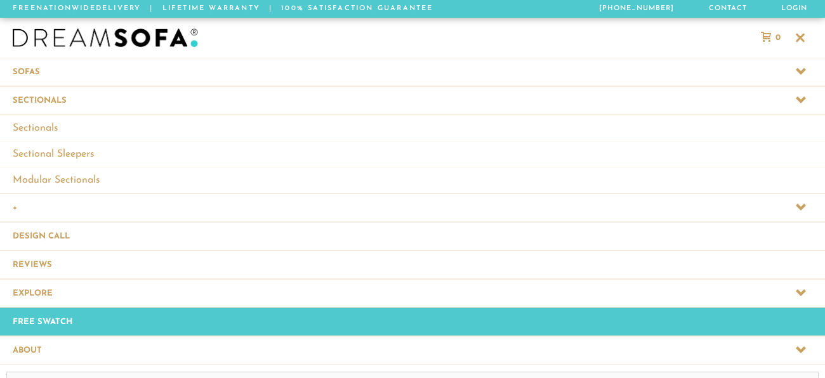
scroll to position [14099, 825]
click at [91, 129] on link "Sectionals" at bounding box center [412, 128] width 825 height 26
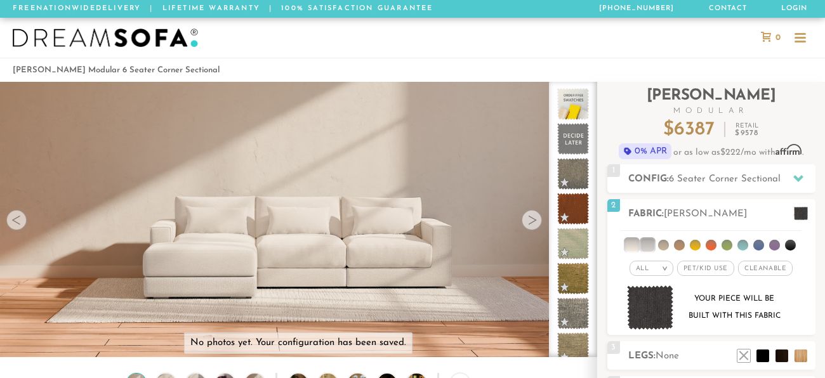
scroll to position [13751, 825]
